Goal: Check status

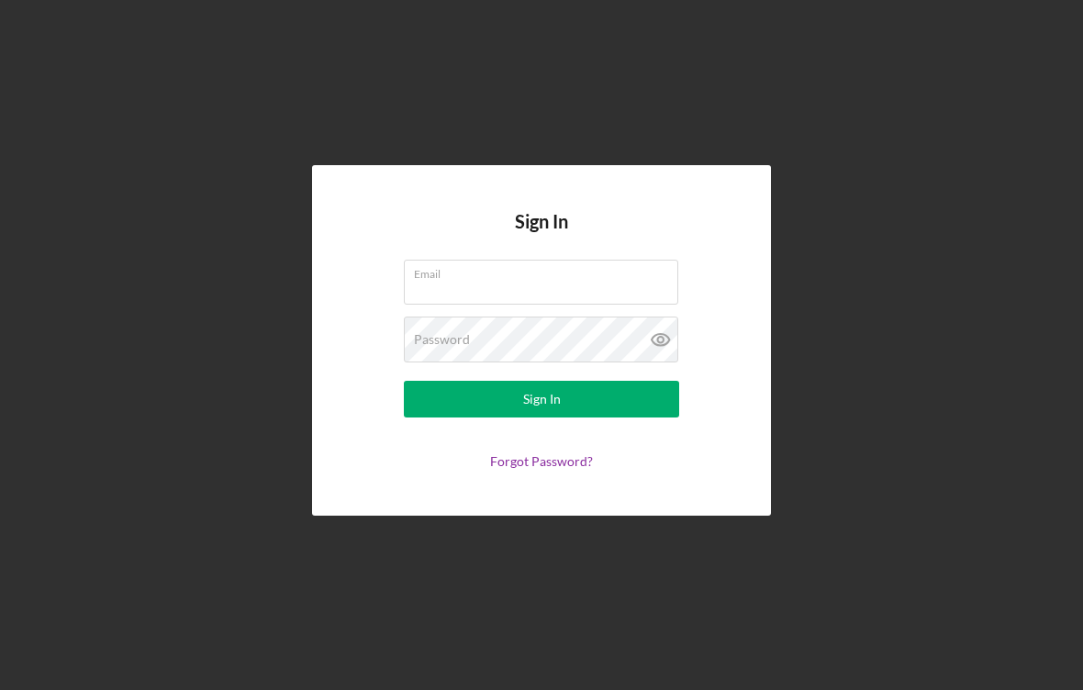
click at [615, 291] on input "Email" at bounding box center [541, 282] width 275 height 44
type input "[EMAIL_ADDRESS][DOMAIN_NAME]"
click at [542, 399] on button "Sign In" at bounding box center [541, 399] width 275 height 37
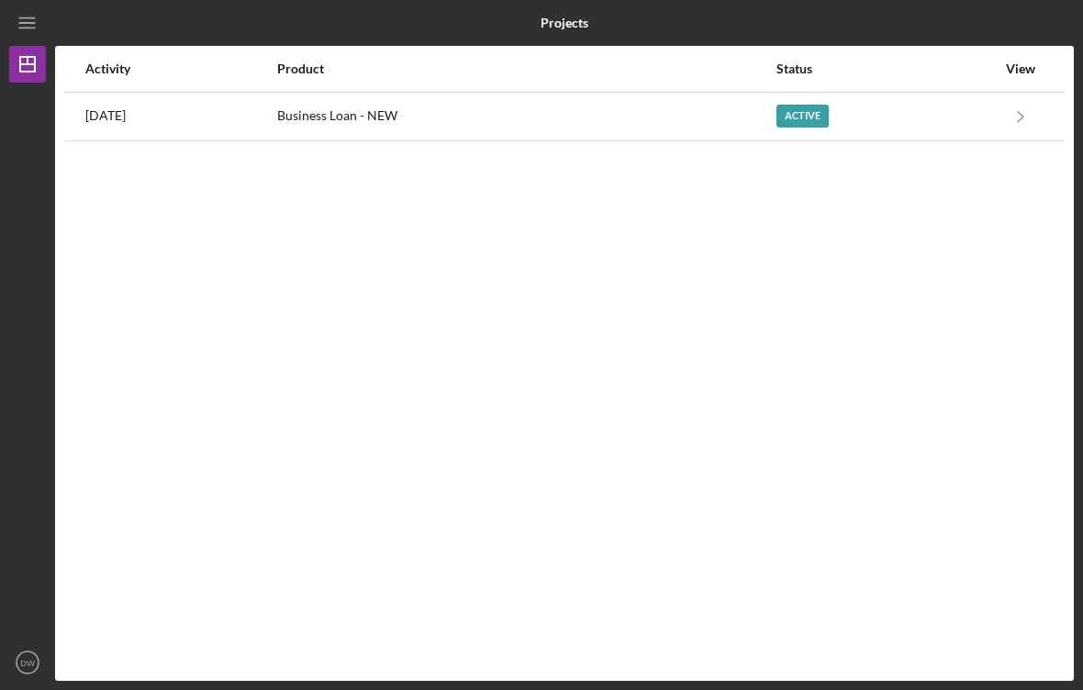
click at [982, 114] on div "Active" at bounding box center [886, 117] width 219 height 46
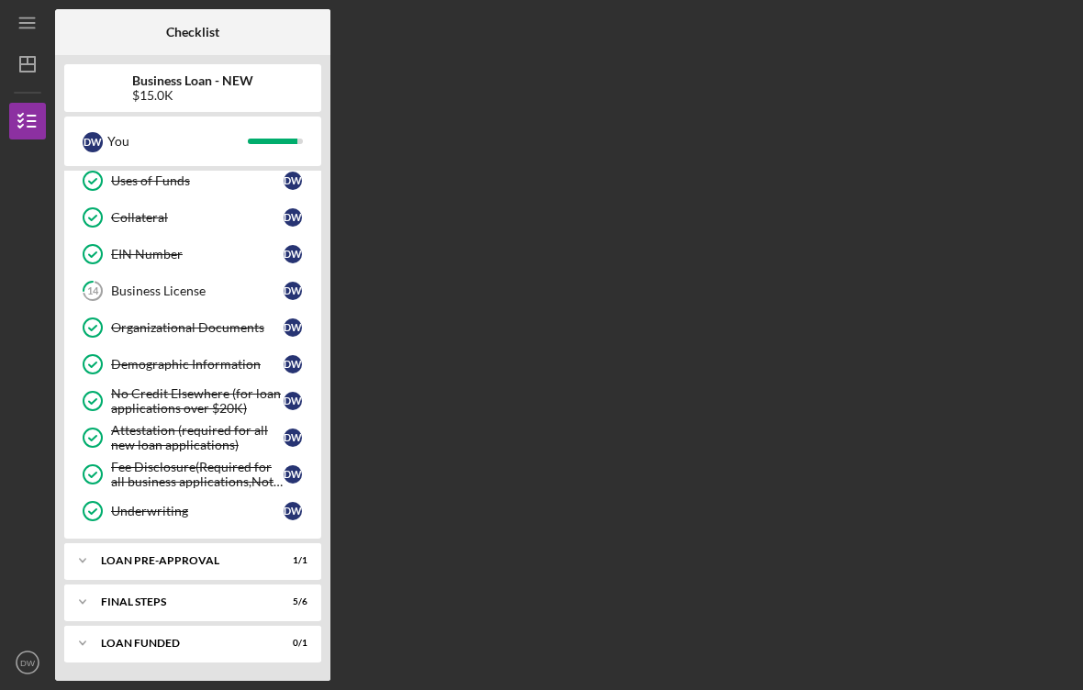
scroll to position [312, 0]
click at [77, 601] on icon "Icon/Expander" at bounding box center [82, 602] width 37 height 37
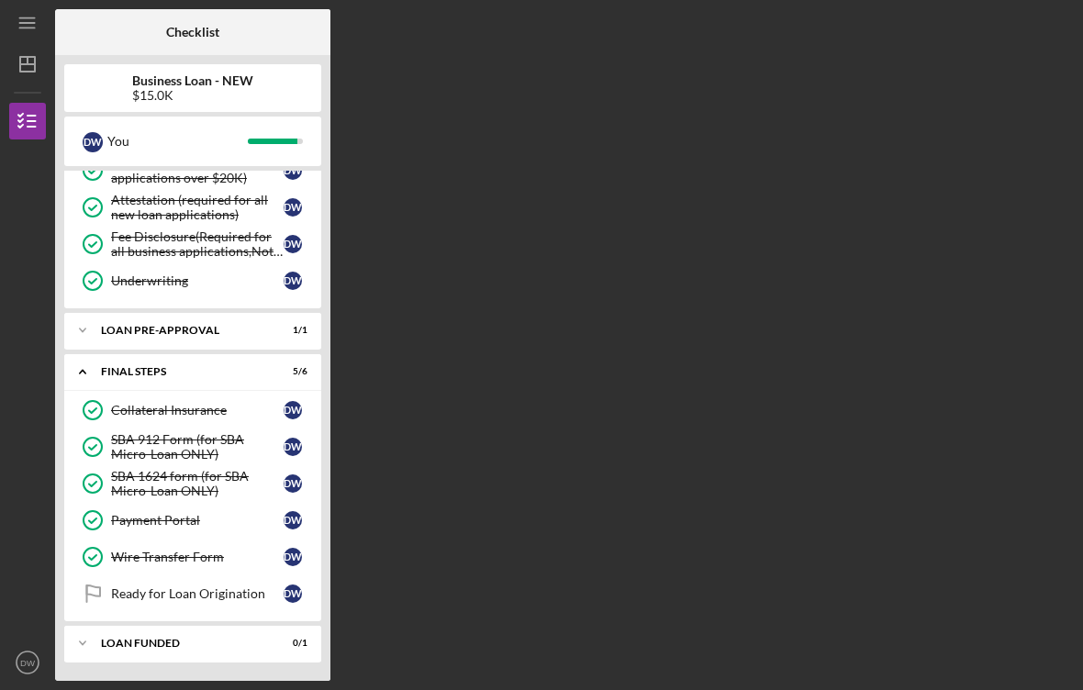
scroll to position [543, 0]
click at [115, 601] on icon "Ready for Loan Origination" at bounding box center [93, 594] width 46 height 46
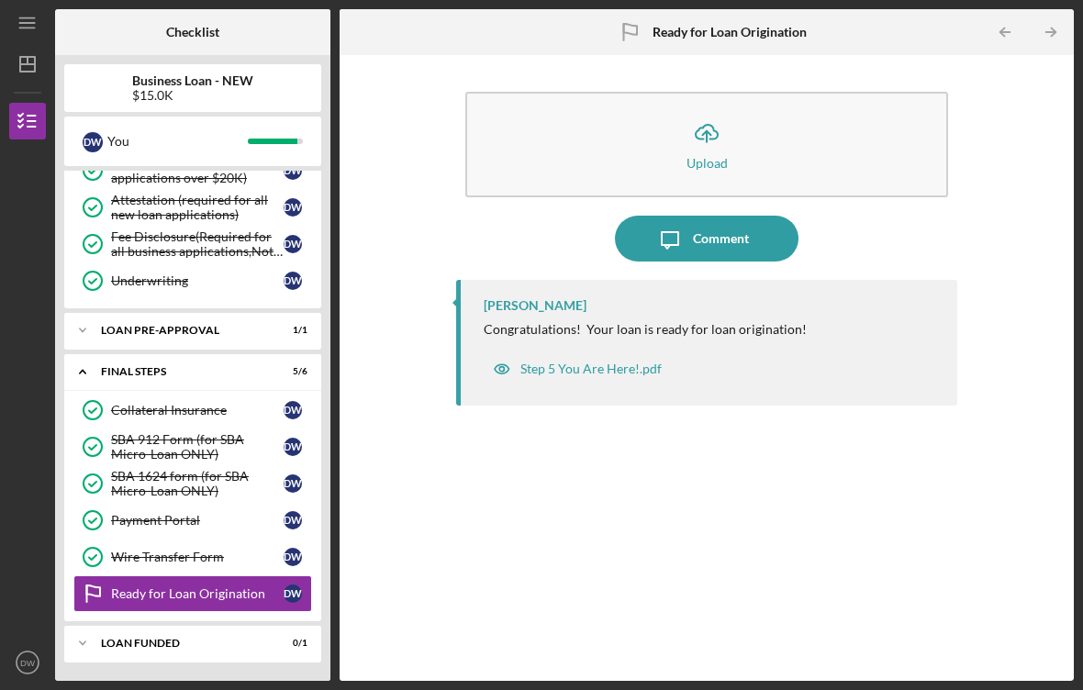
click at [82, 365] on icon "Icon/Expander" at bounding box center [82, 372] width 37 height 37
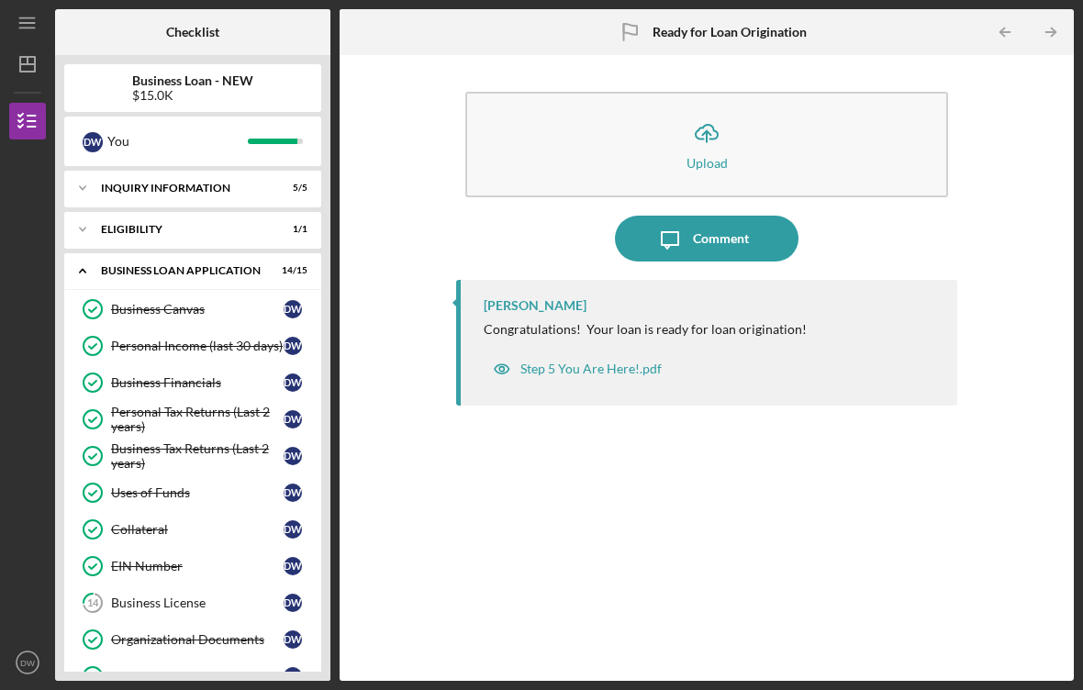
click at [81, 256] on icon "Icon/Expander" at bounding box center [82, 271] width 37 height 37
